Goal: Information Seeking & Learning: Learn about a topic

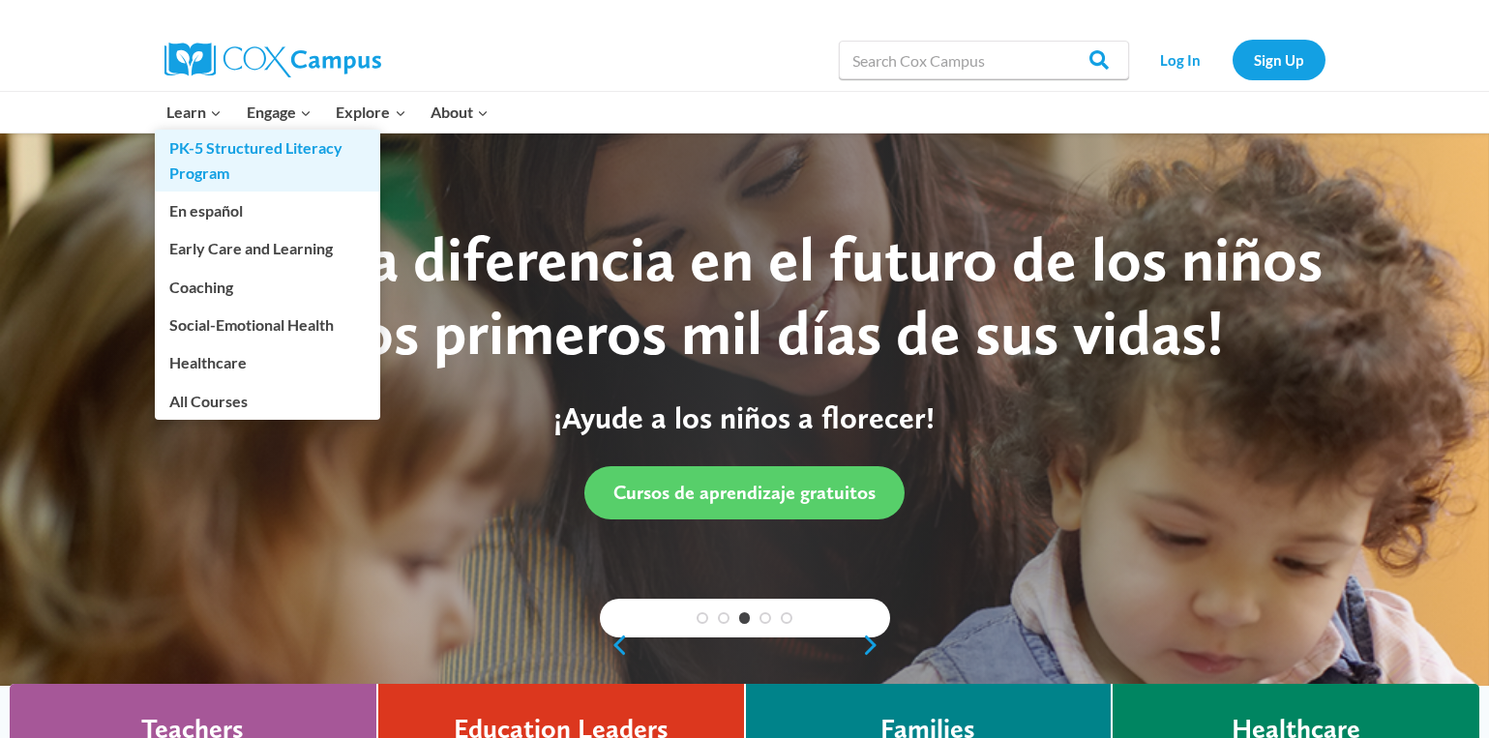
click at [199, 167] on link "PK-5 Structured Literacy Program" at bounding box center [267, 161] width 225 height 62
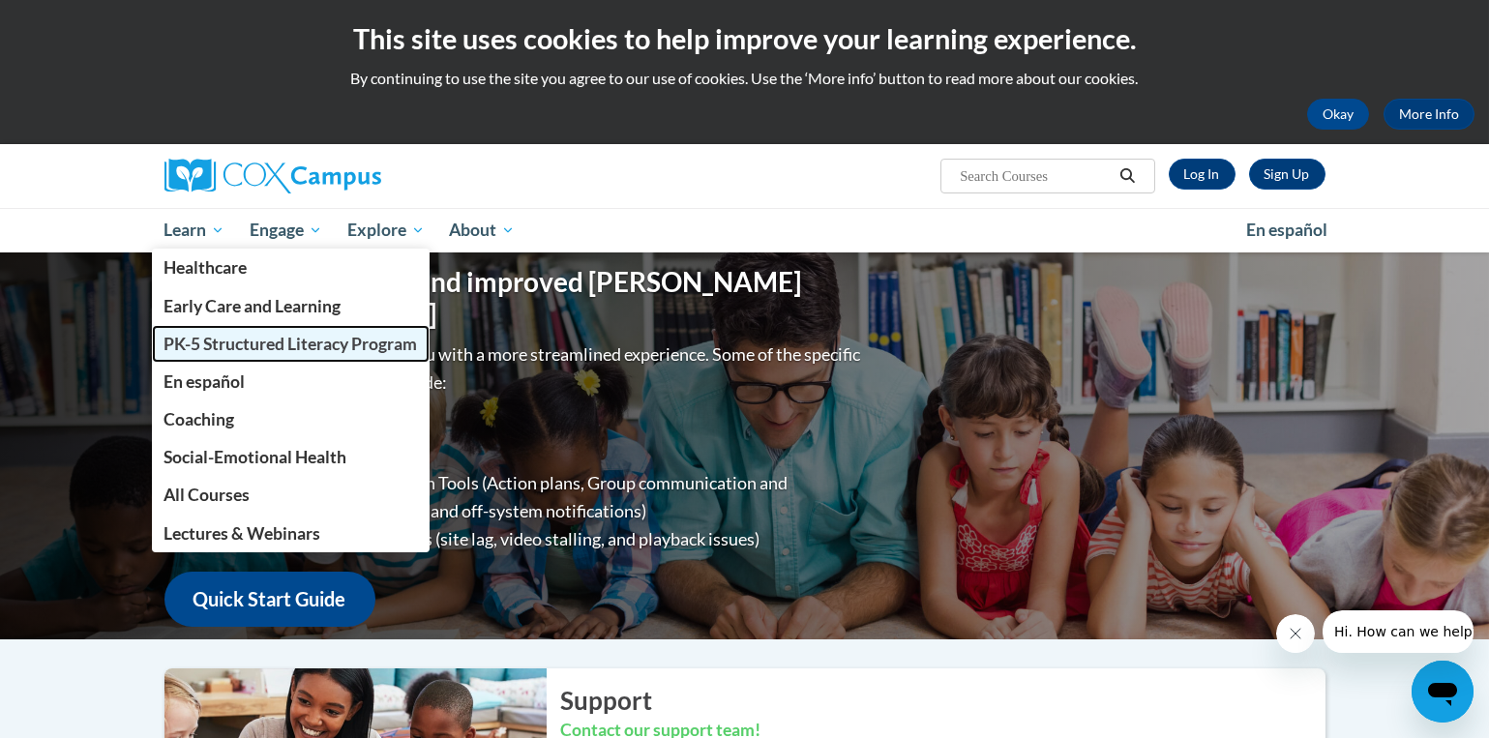
click at [228, 325] on link "PK-5 Structured Literacy Program" at bounding box center [291, 344] width 279 height 38
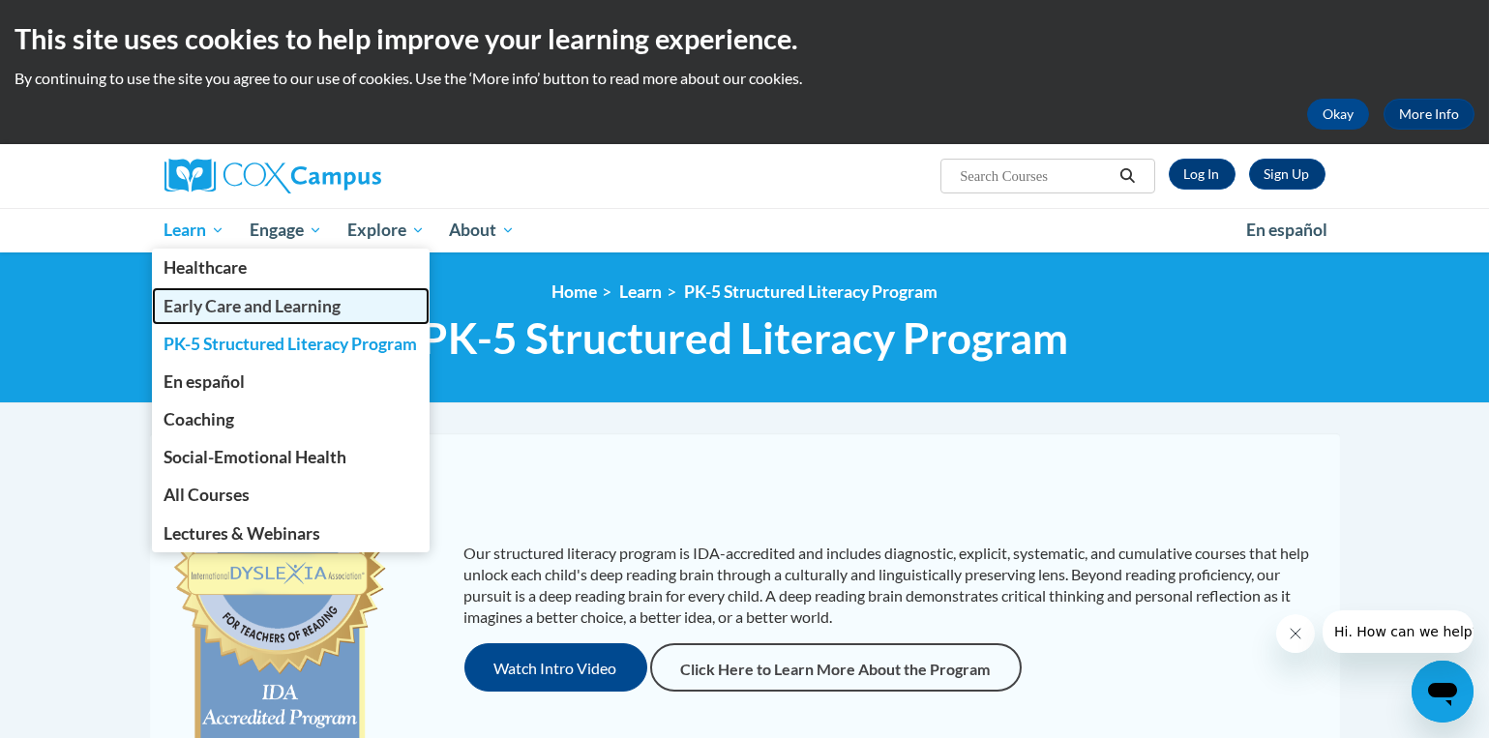
click at [209, 304] on span "Early Care and Learning" at bounding box center [252, 306] width 177 height 20
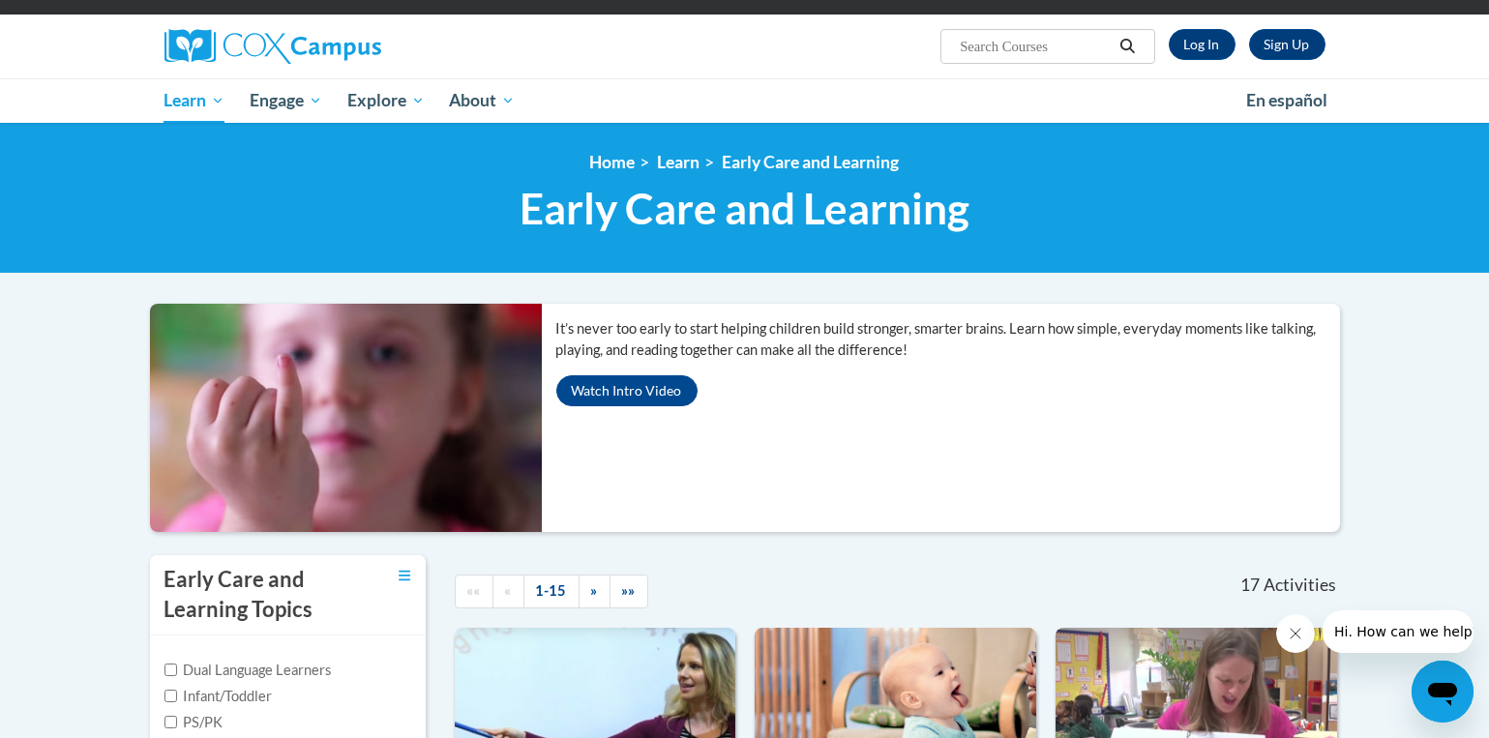
scroll to position [97, 0]
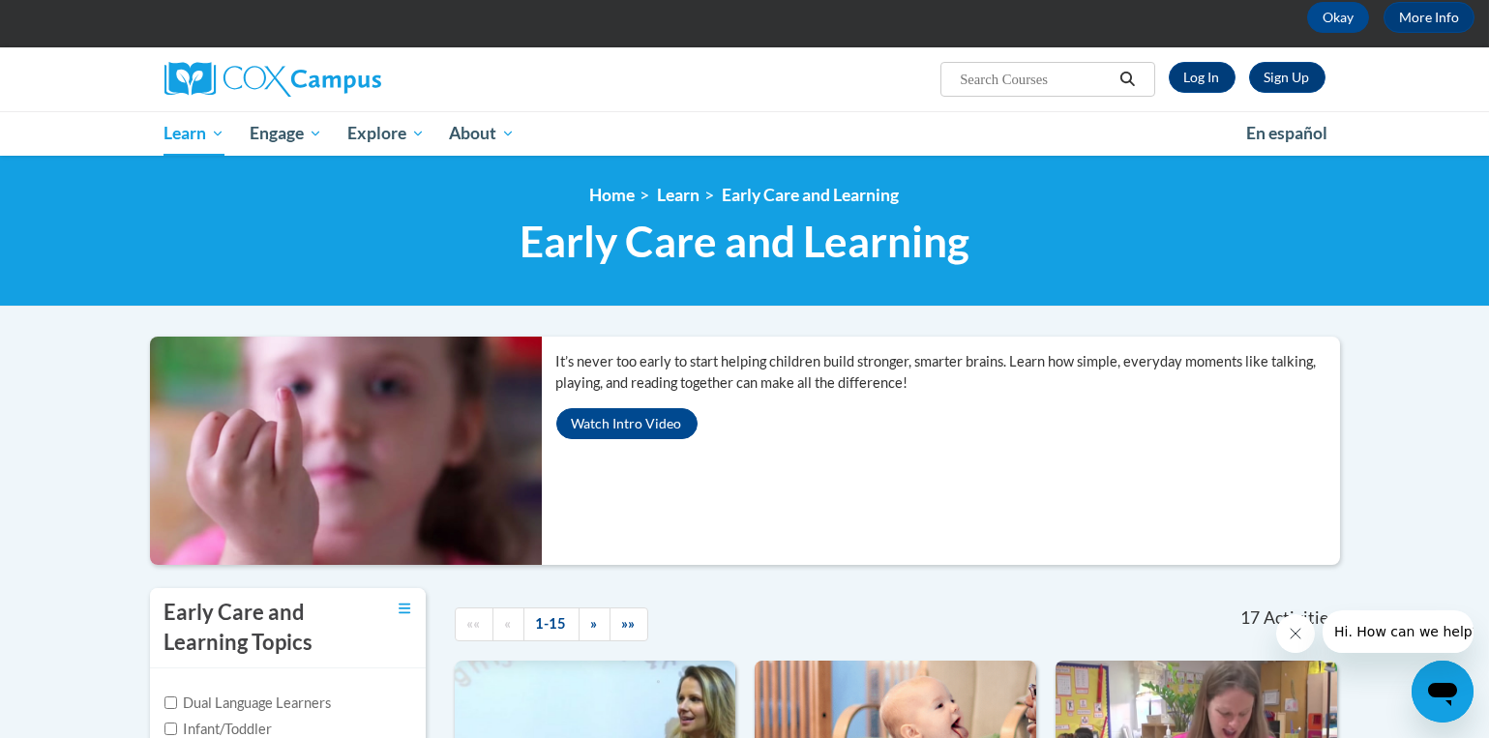
click at [1020, 75] on input "Search..." at bounding box center [1035, 79] width 155 height 23
type input "toddler"
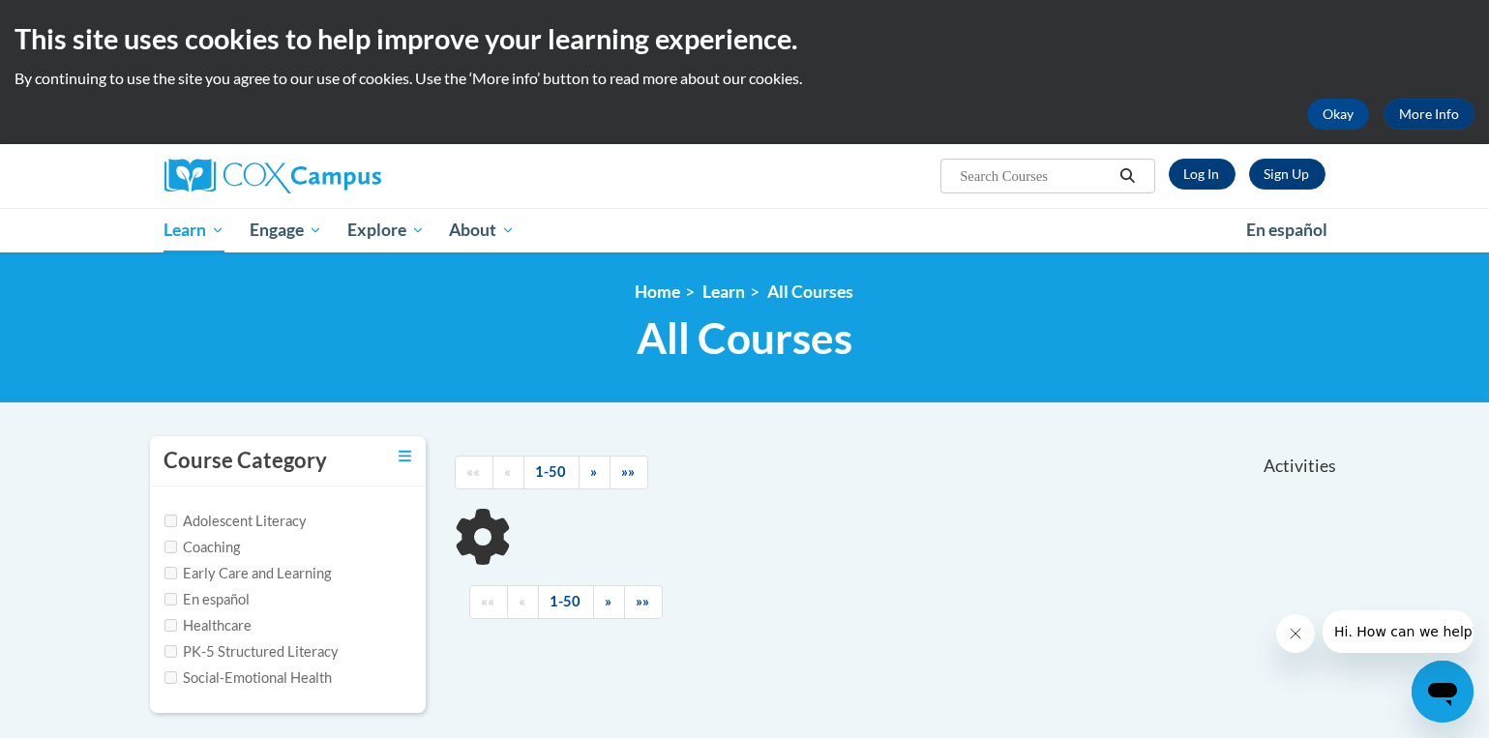
type input "toddler"
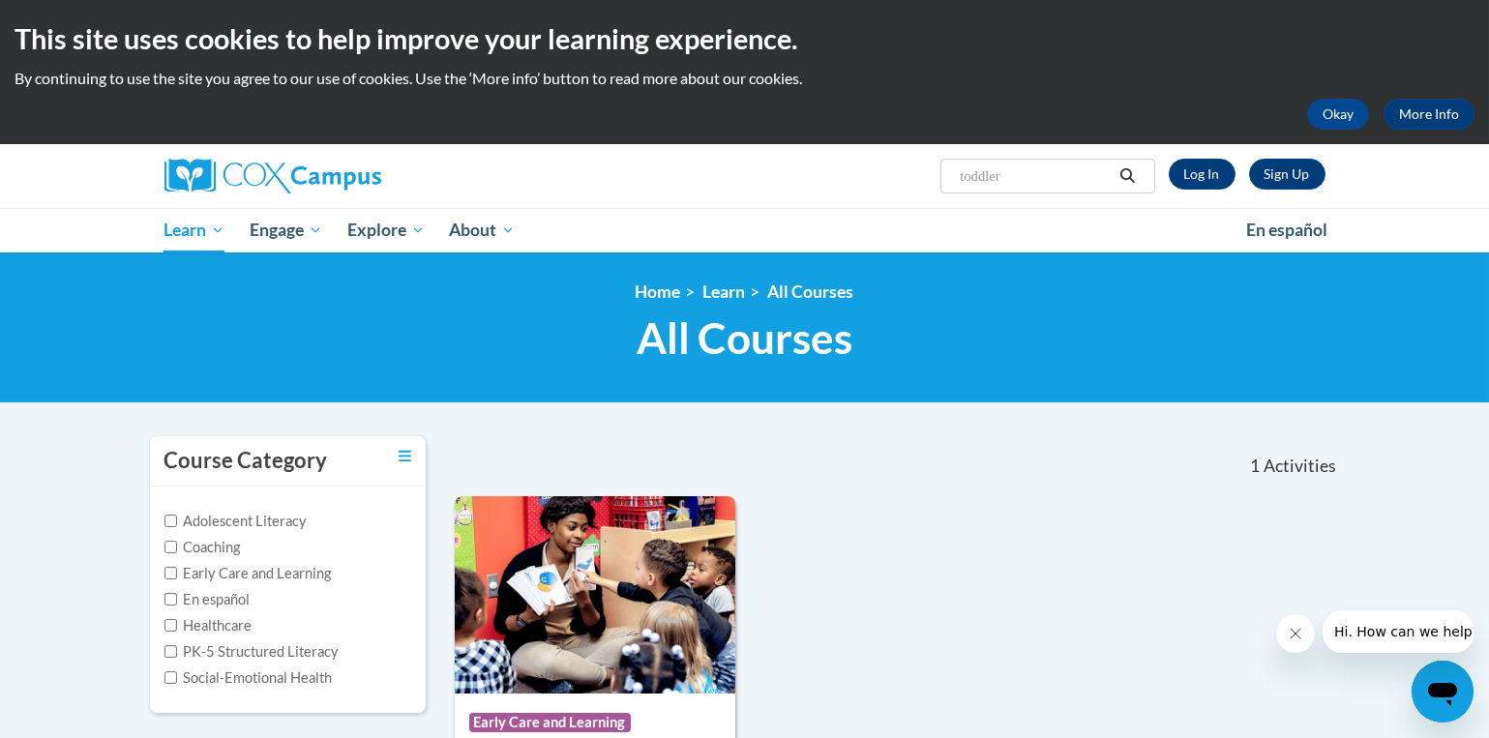
drag, startPoint x: 1044, startPoint y: 176, endPoint x: 929, endPoint y: 164, distance: 115.8
click at [930, 173] on div "Sign Up Log In Search Search... toddler" at bounding box center [943, 168] width 793 height 49
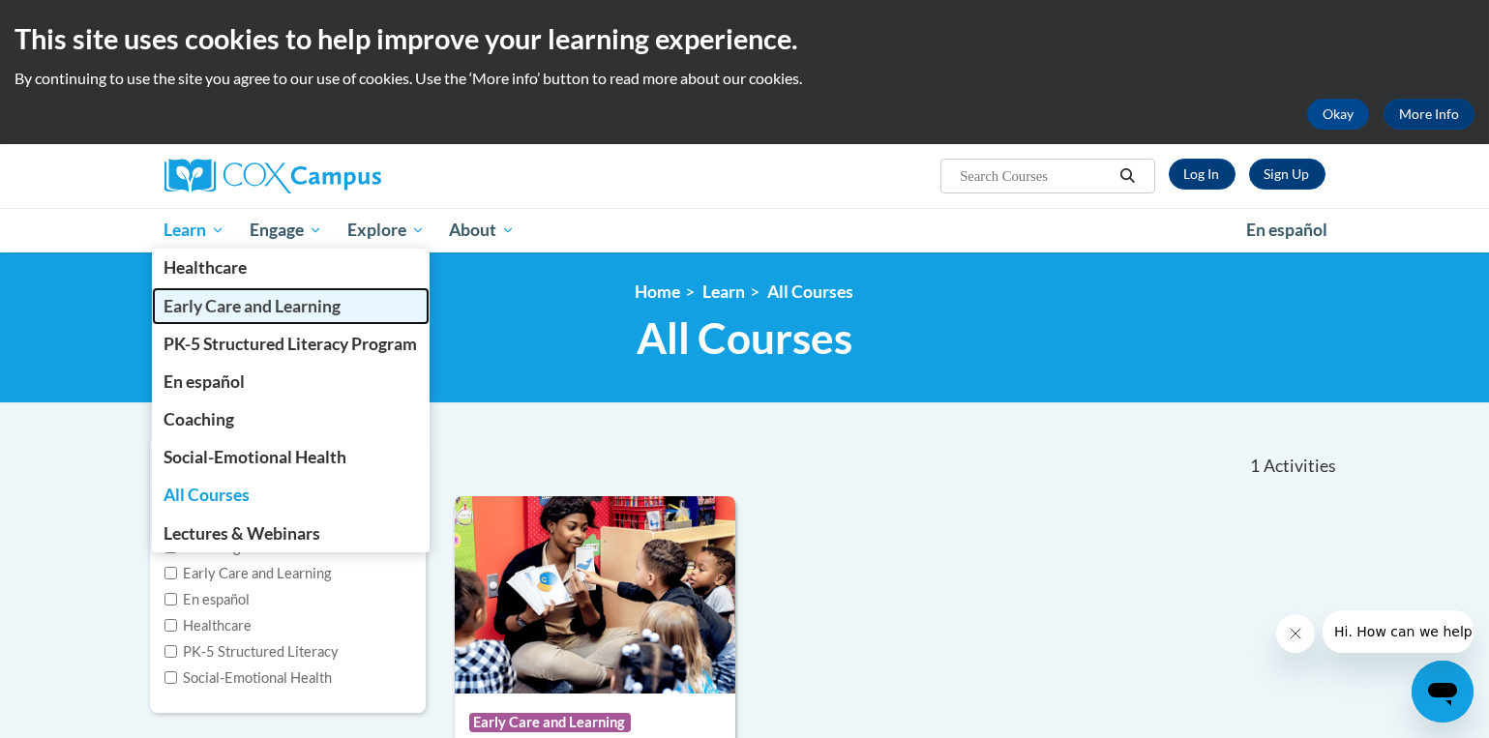
click at [201, 307] on span "Early Care and Learning" at bounding box center [252, 306] width 177 height 20
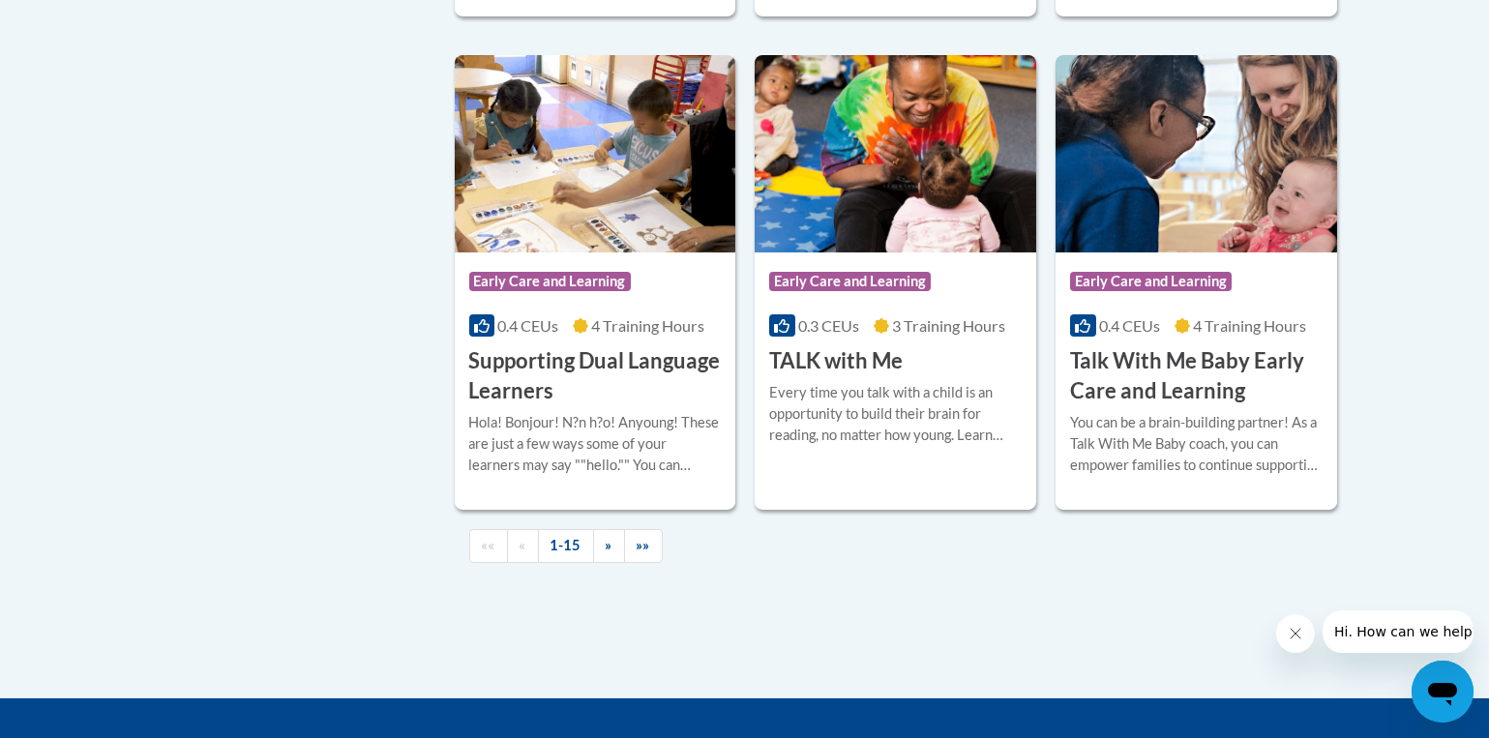
scroll to position [2902, 0]
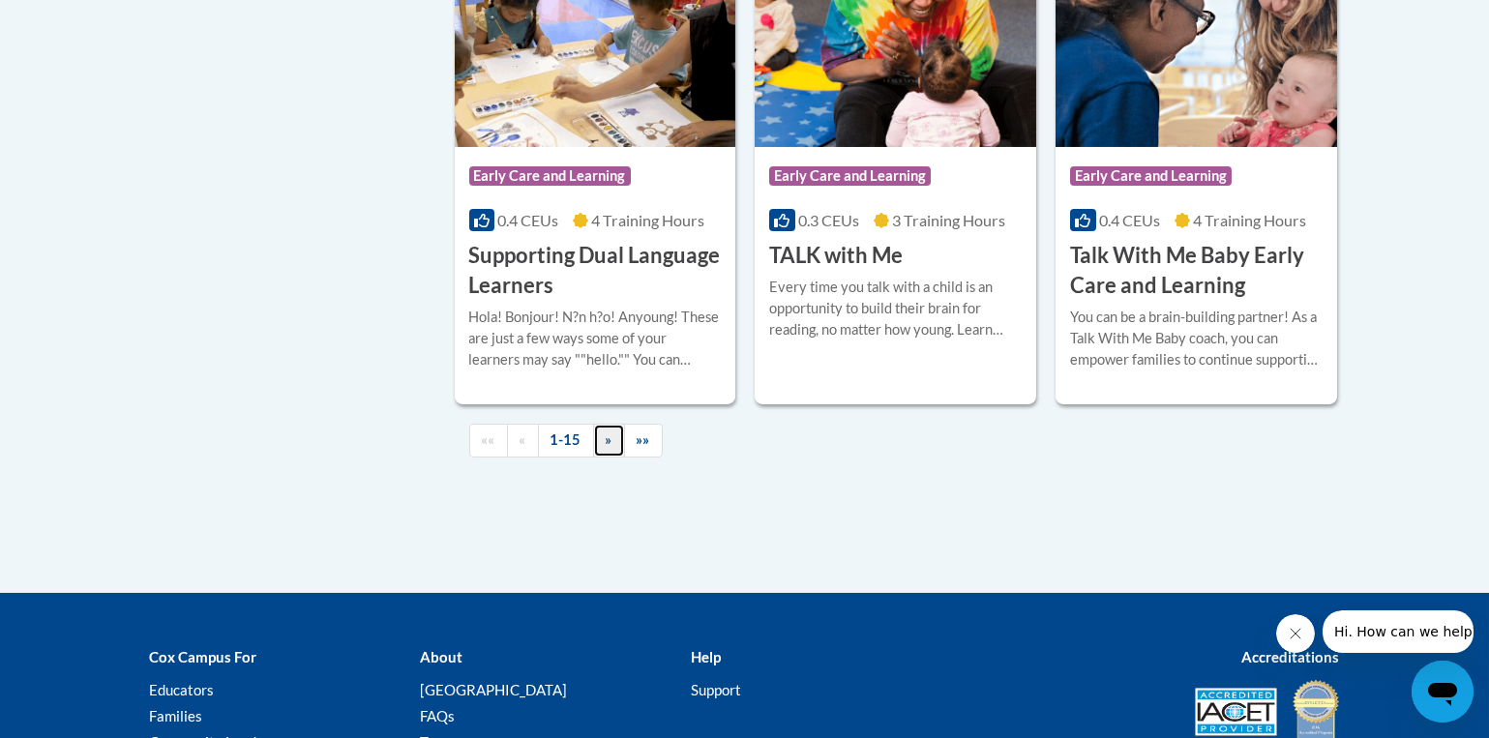
click at [598, 458] on link "»" at bounding box center [609, 441] width 32 height 34
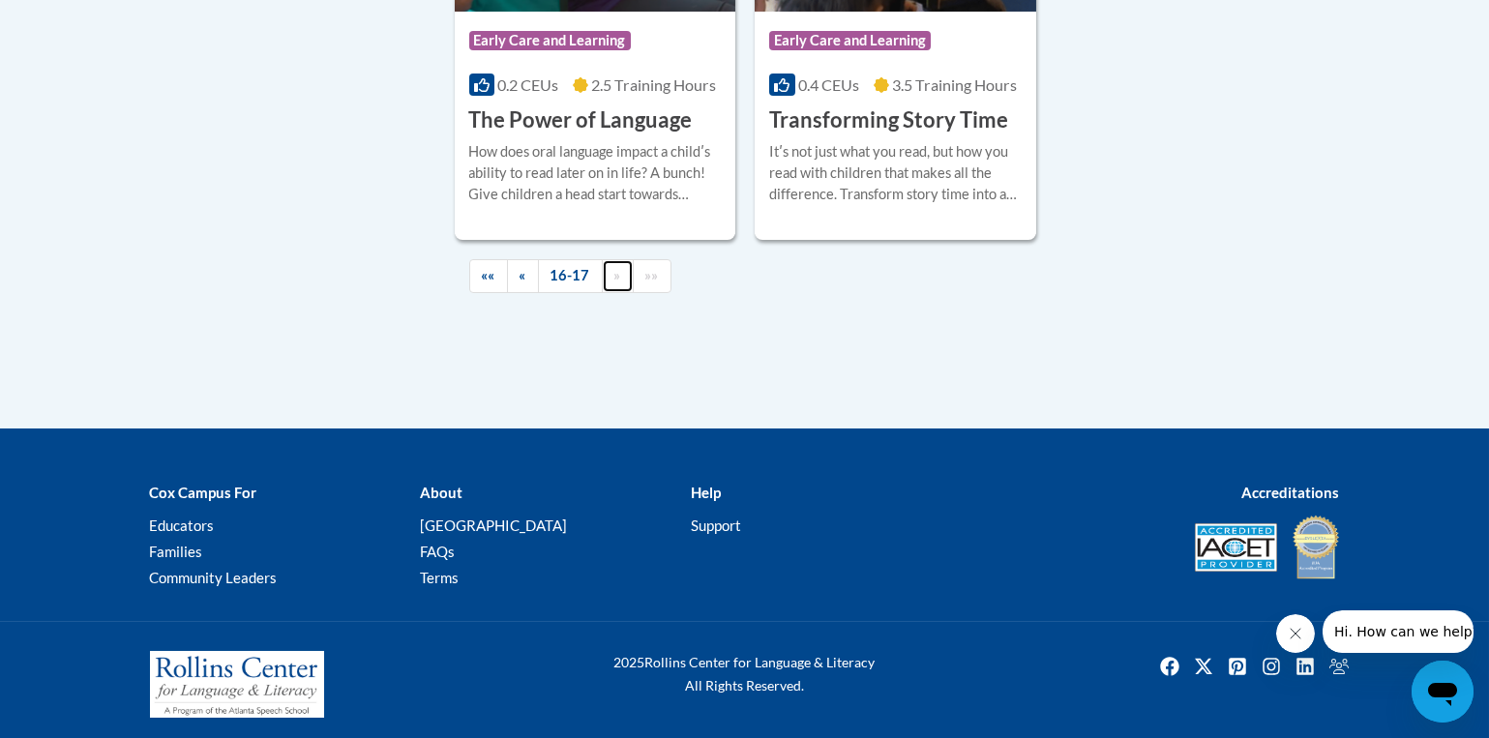
scroll to position [950, 0]
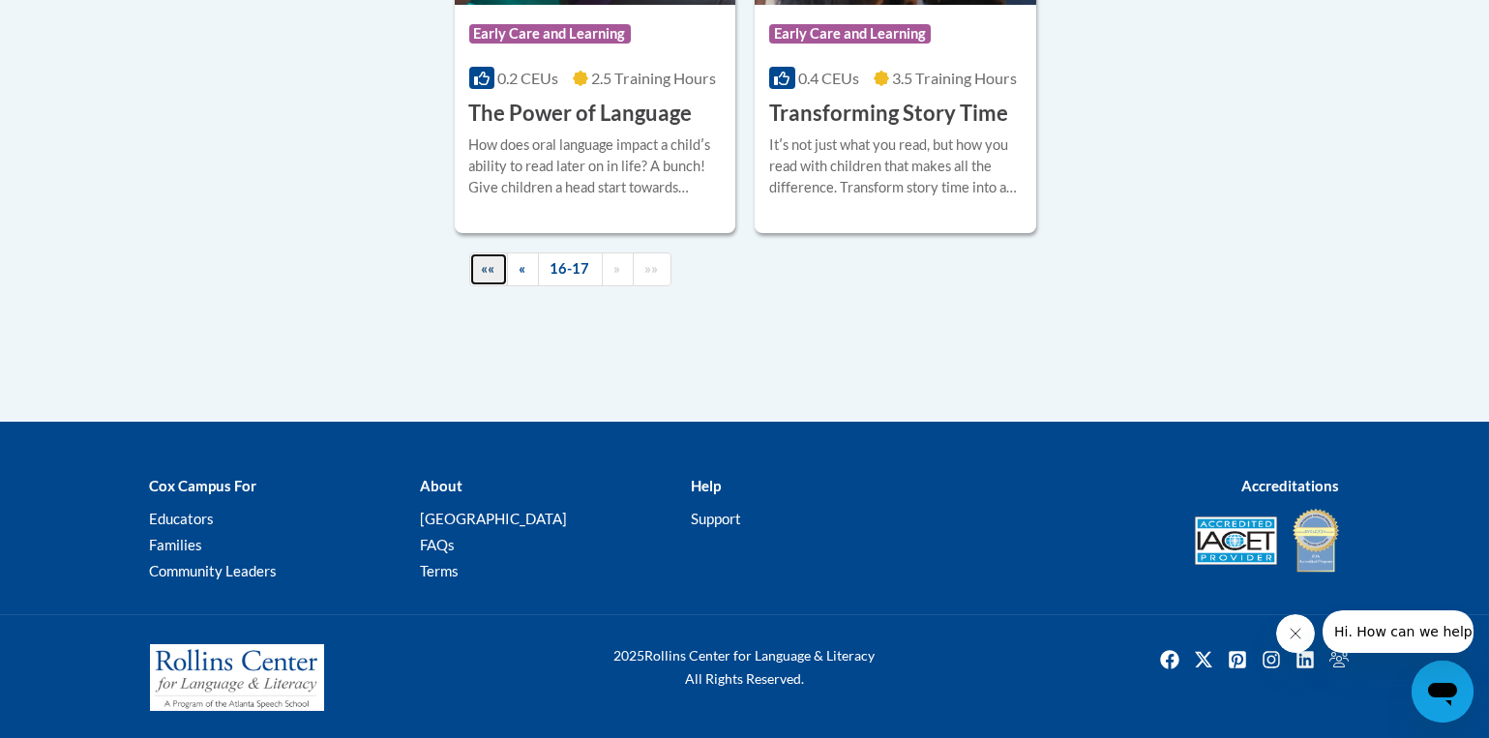
click at [498, 269] on link "««" at bounding box center [488, 270] width 39 height 34
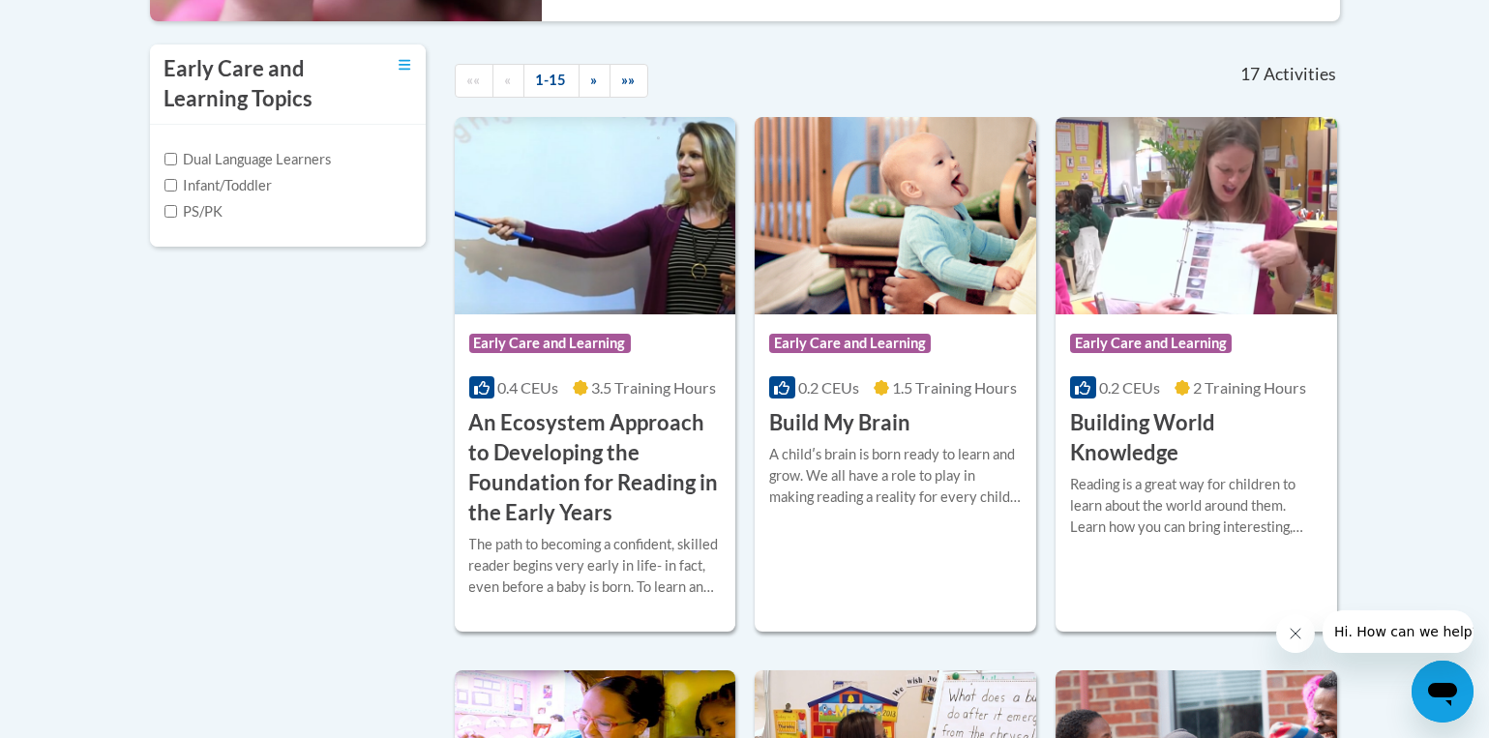
scroll to position [563, 0]
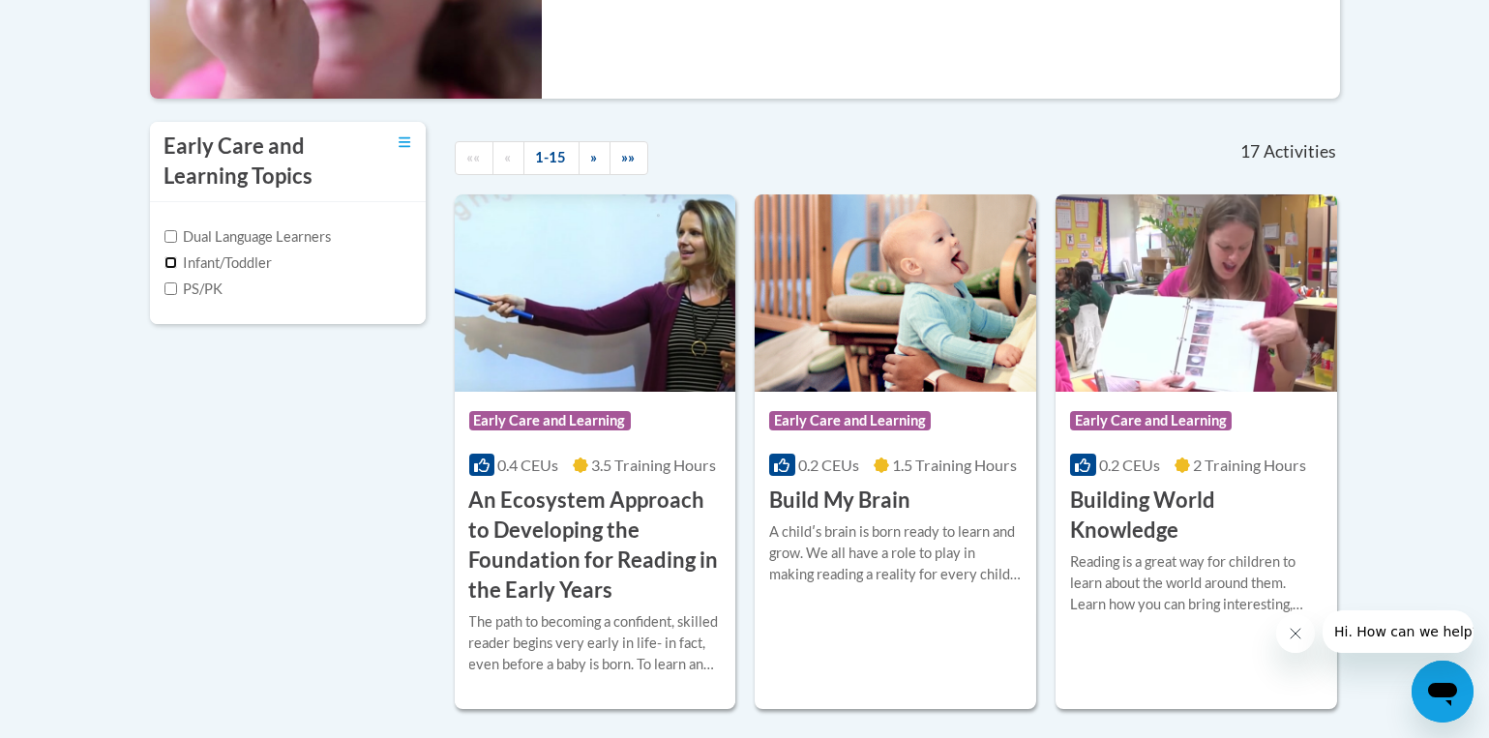
click at [165, 262] on input "Infant/Toddler" at bounding box center [170, 262] width 13 height 13
checkbox input "true"
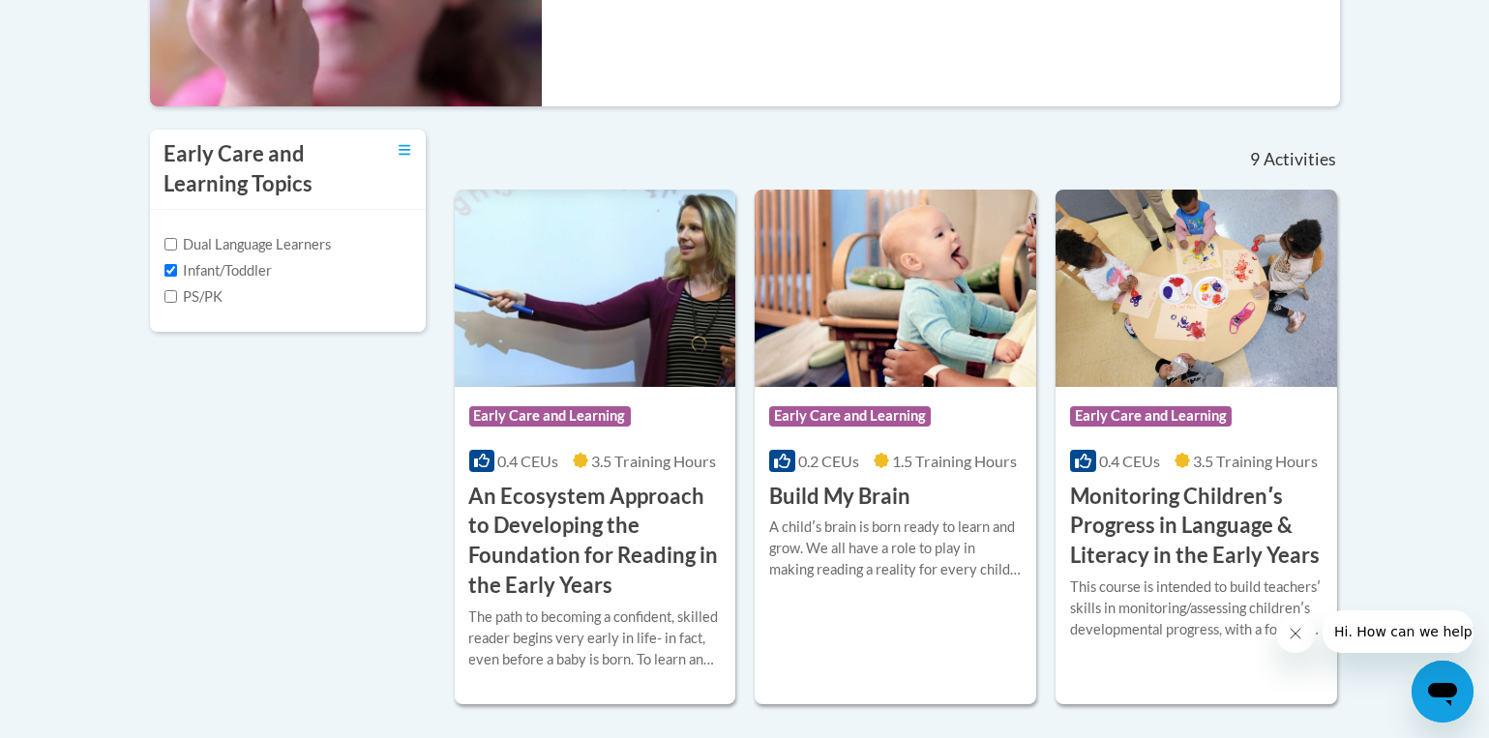
scroll to position [466, 0]
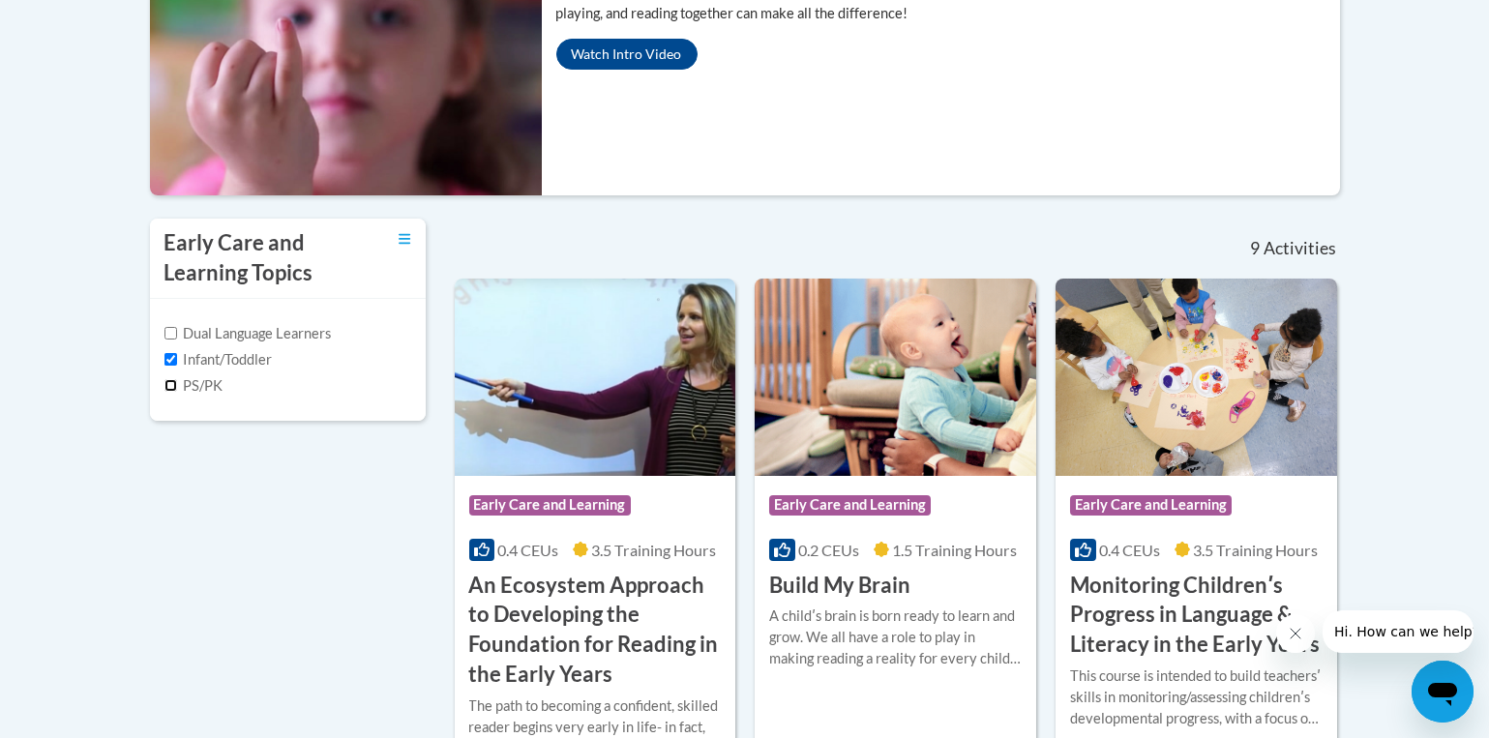
click at [172, 382] on input "PS/PK" at bounding box center [170, 385] width 13 height 13
checkbox input "true"
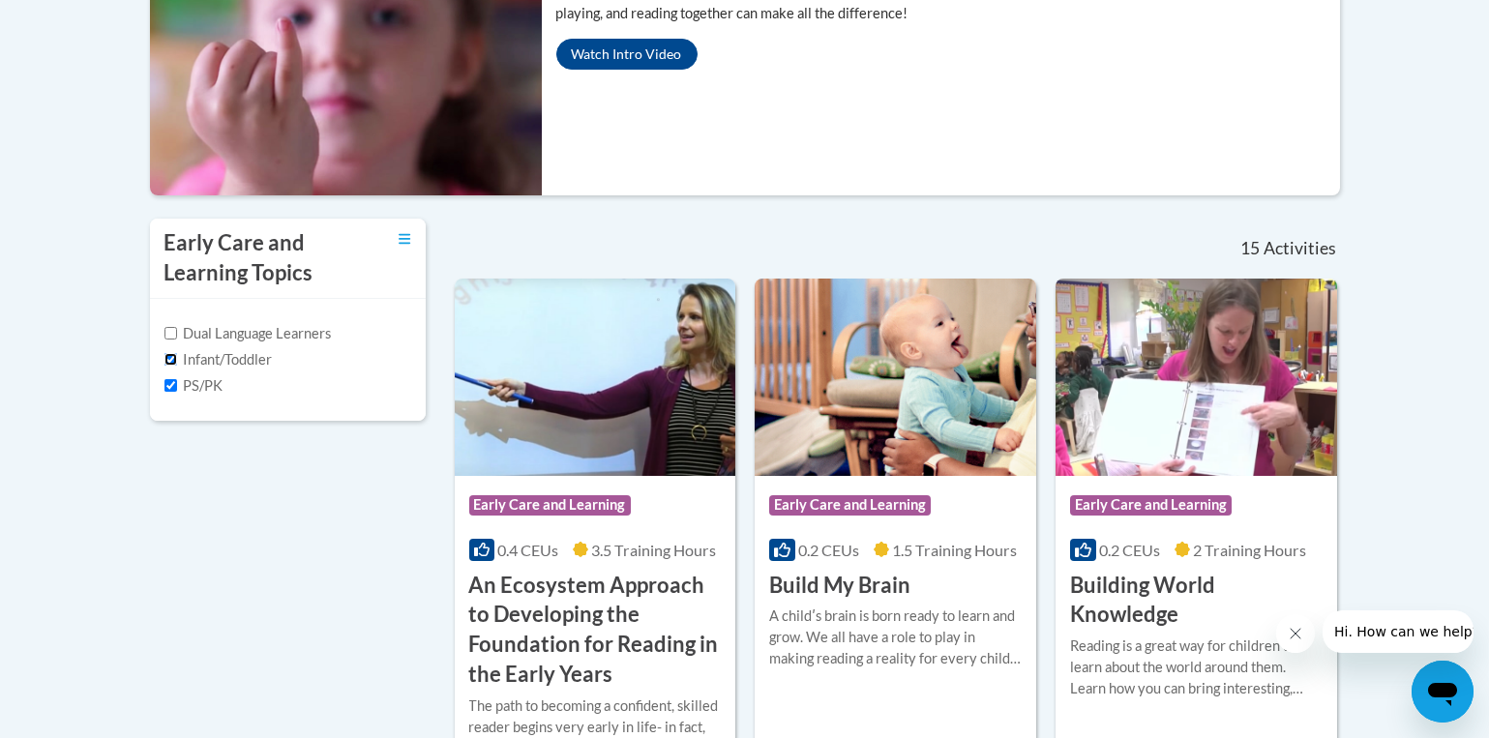
click at [168, 355] on input "Infant/Toddler" at bounding box center [170, 359] width 13 height 13
checkbox input "false"
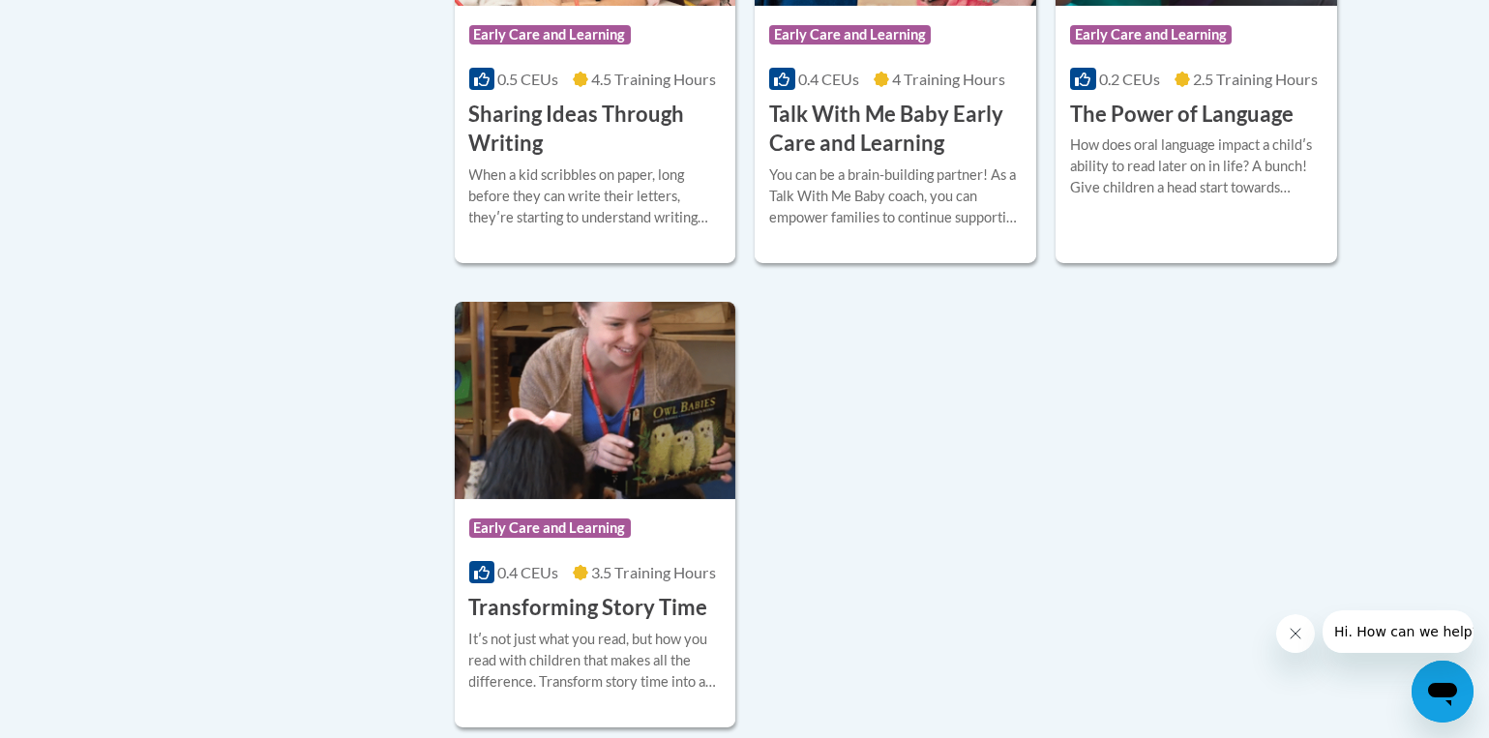
scroll to position [2014, 0]
